Goal: Find contact information: Find contact information

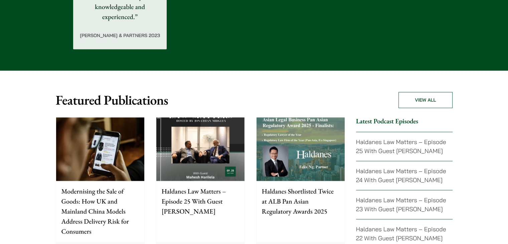
scroll to position [3537, 0]
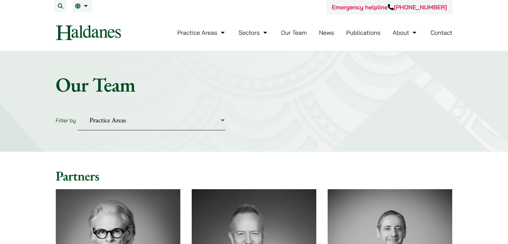
scroll to position [237, 0]
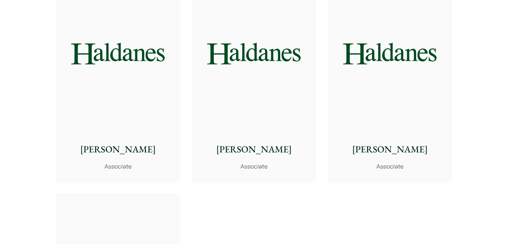
scroll to position [2654, 0]
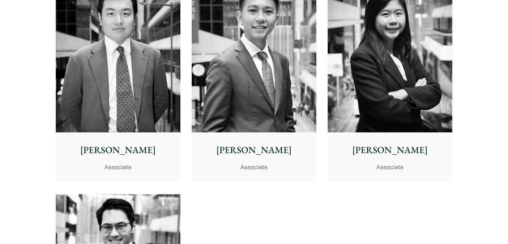
click at [270, 149] on p "Brian Fung" at bounding box center [254, 150] width 114 height 14
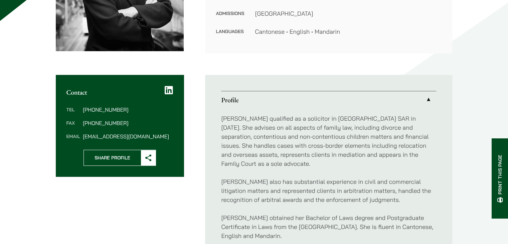
scroll to position [184, 0]
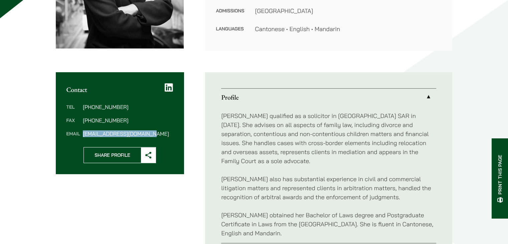
drag, startPoint x: 156, startPoint y: 133, endPoint x: 82, endPoint y: 134, distance: 73.4
click at [83, 134] on dd "danika.chui@haldanes.com" at bounding box center [128, 133] width 90 height 5
copy dd "danika.chui@haldanes.com"
click at [304, 96] on link "Profile" at bounding box center [328, 96] width 215 height 17
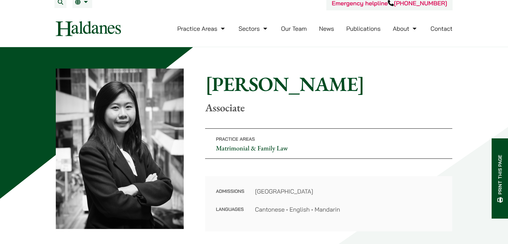
scroll to position [3, 0]
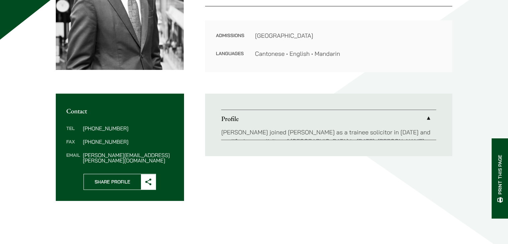
scroll to position [166, 0]
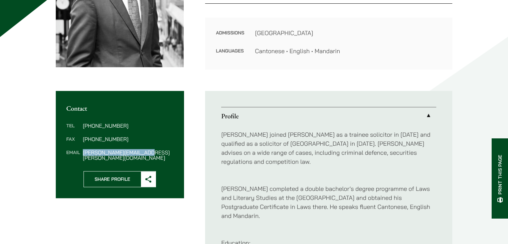
drag, startPoint x: 150, startPoint y: 152, endPoint x: 82, endPoint y: 154, distance: 67.8
click at [83, 154] on dd "brian.fung@haldanes.com" at bounding box center [128, 154] width 90 height 11
copy dd "brian.fung@haldanes.com"
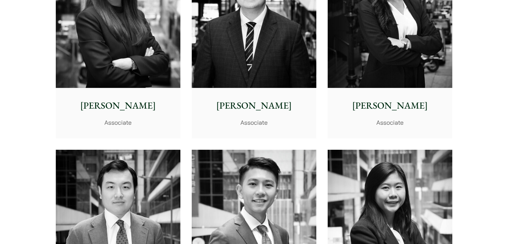
scroll to position [2479, 0]
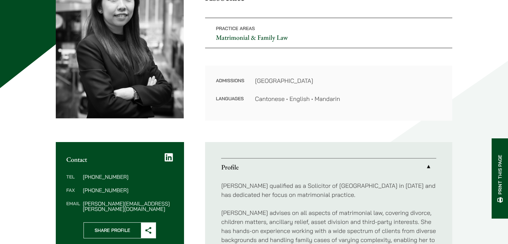
scroll to position [117, 0]
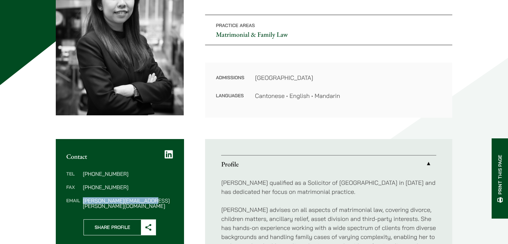
drag, startPoint x: 148, startPoint y: 199, endPoint x: 83, endPoint y: 202, distance: 65.5
click at [83, 202] on dd "[PERSON_NAME][EMAIL_ADDRESS][PERSON_NAME][DOMAIN_NAME]" at bounding box center [128, 203] width 90 height 11
copy dd "[PERSON_NAME][EMAIL_ADDRESS][PERSON_NAME][DOMAIN_NAME]"
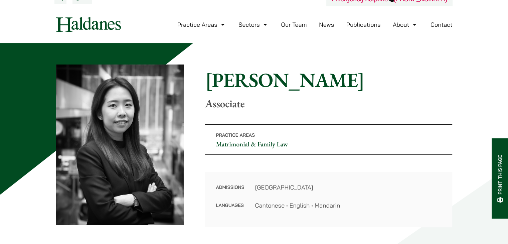
scroll to position [0, 0]
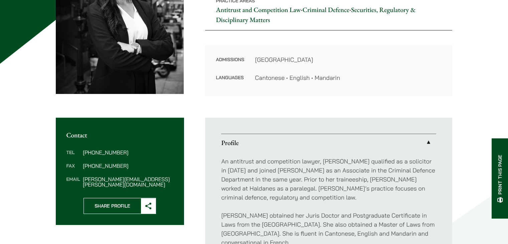
scroll to position [139, 0]
drag, startPoint x: 157, startPoint y: 181, endPoint x: 81, endPoint y: 181, distance: 75.1
click at [81, 181] on div "Tel [PHONE_NUMBER] Fax [PHONE_NUMBER] Email [PERSON_NAME][EMAIL_ADDRESS][PERSON…" at bounding box center [120, 168] width 128 height 59
copy dd "[PERSON_NAME][EMAIL_ADDRESS][PERSON_NAME][DOMAIN_NAME]"
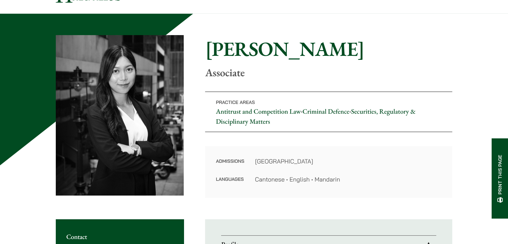
scroll to position [0, 0]
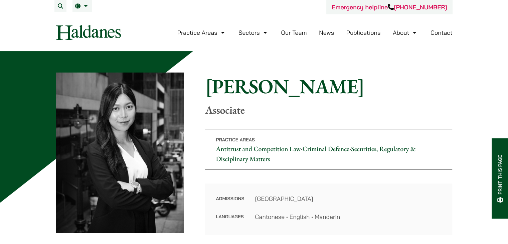
click at [322, 73] on div "Home » Lawyers » [PERSON_NAME] [PERSON_NAME] Associate Practice Areas Antitrust…" at bounding box center [254, 153] width 396 height 163
